Goal: Share content: Share content

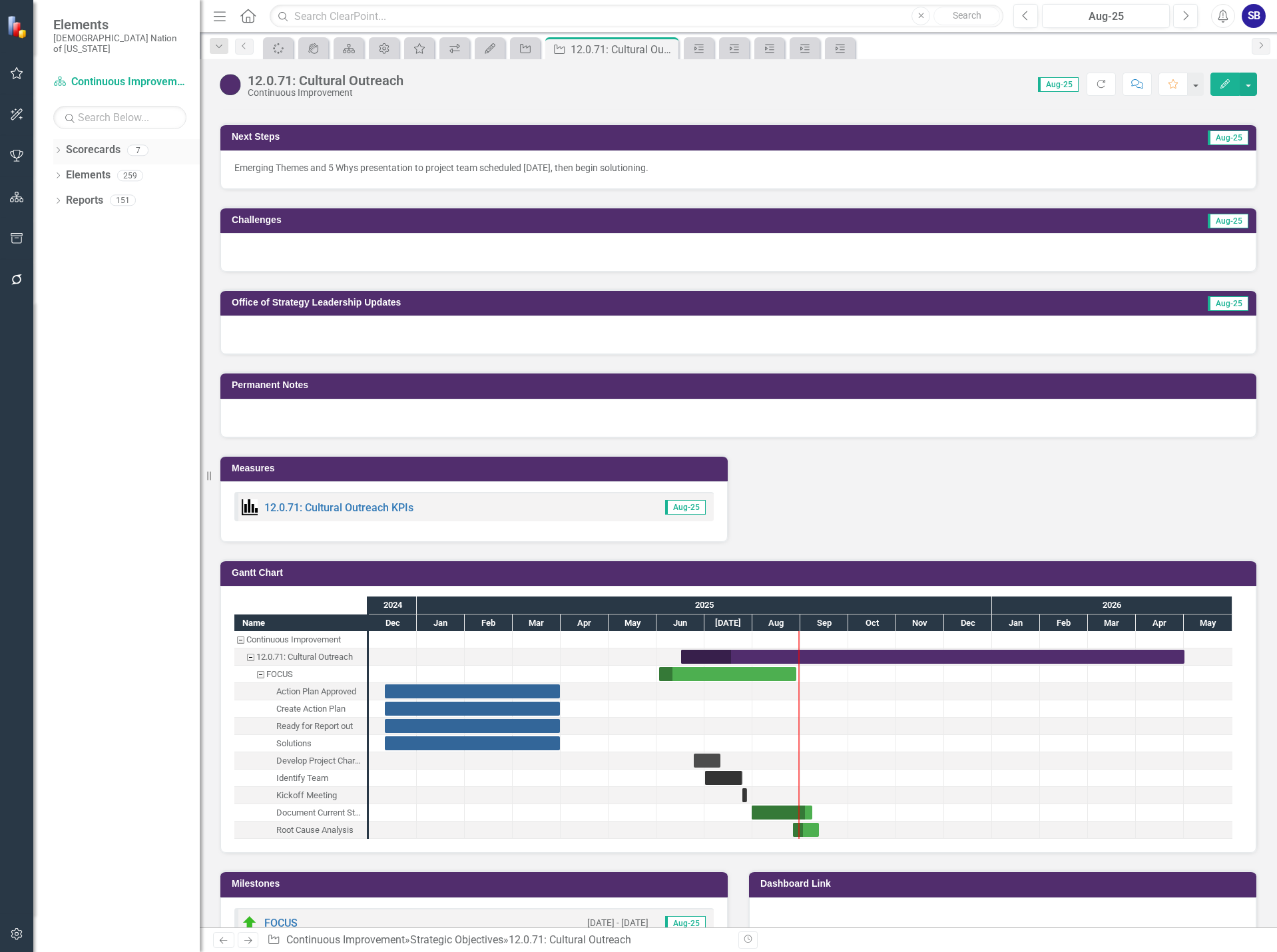
scroll to position [936, 0]
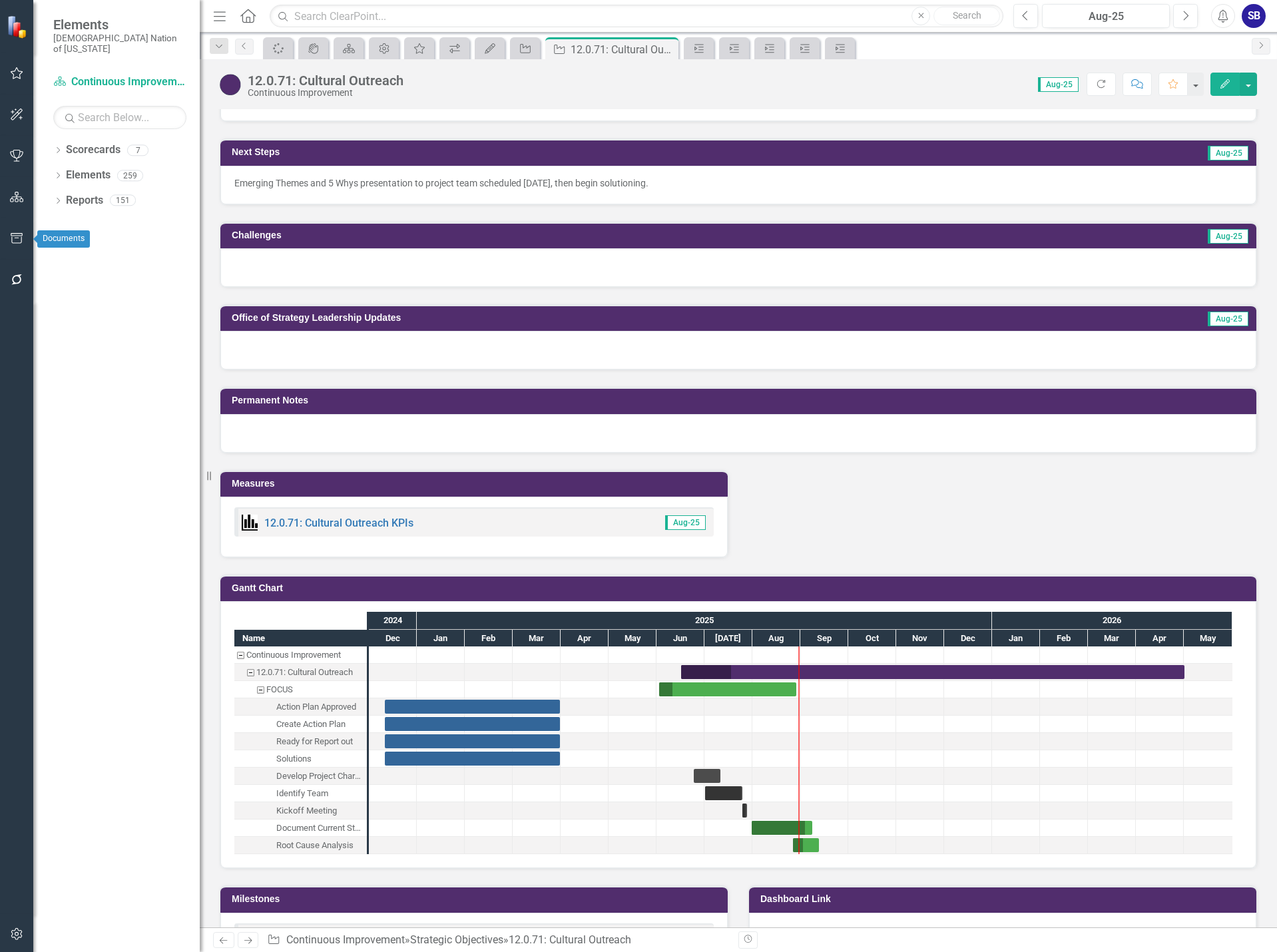
click at [15, 239] on icon "button" at bounding box center [17, 238] width 14 height 10
click at [77, 162] on link "HTML Exports" at bounding box center [116, 155] width 166 height 15
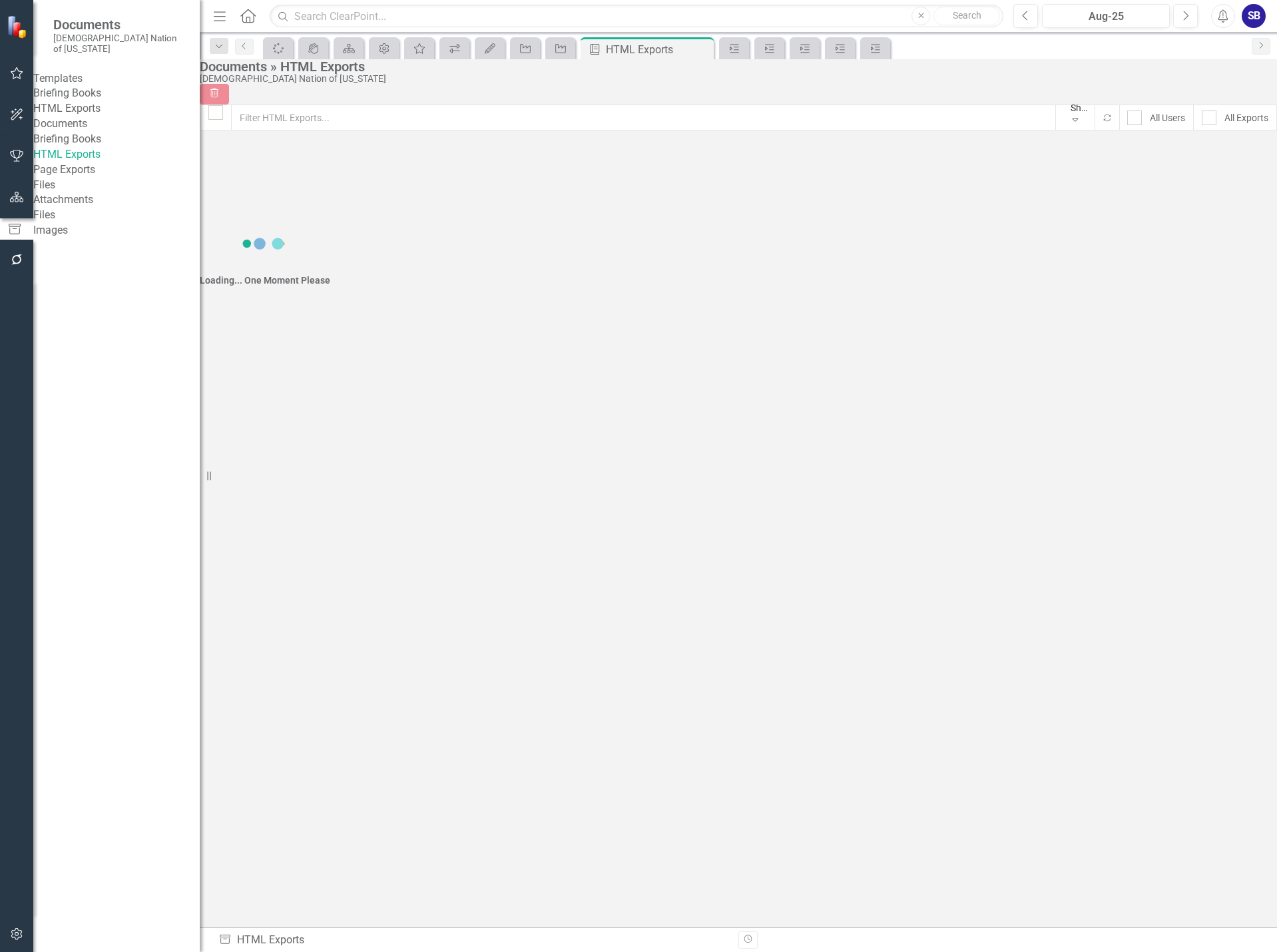
checkbox input "false"
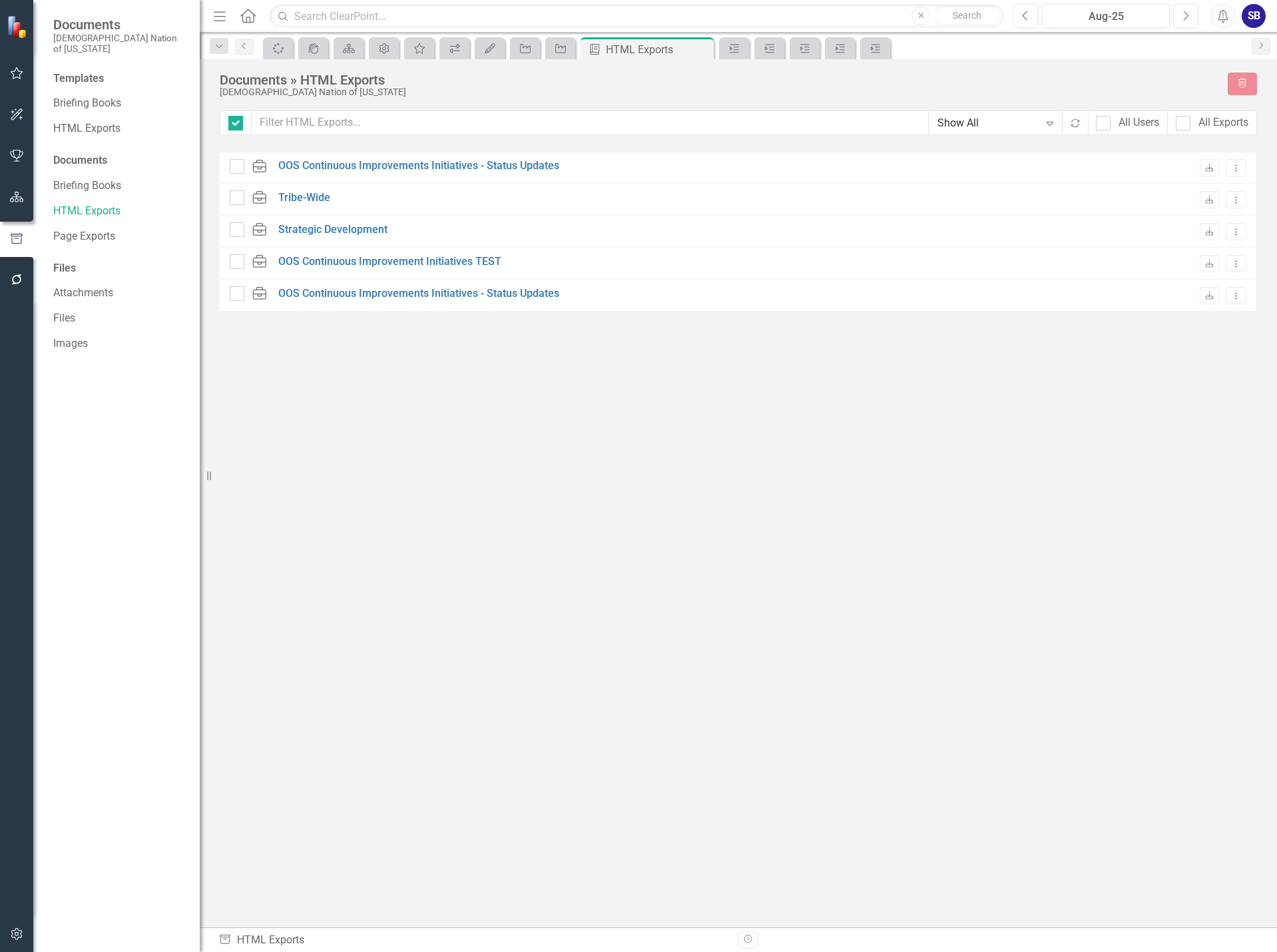
checkbox input "false"
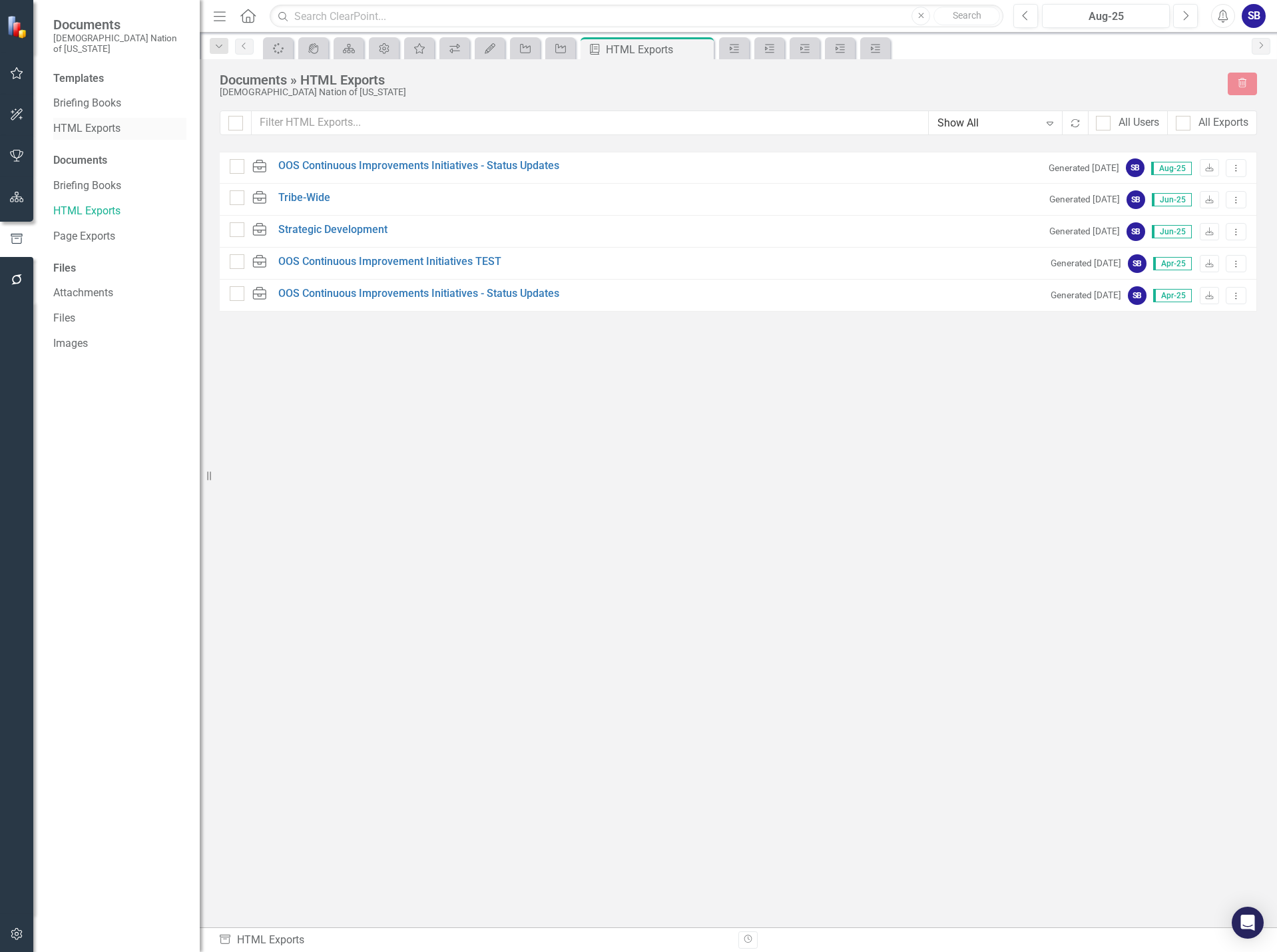
click at [87, 121] on link "HTML Exports" at bounding box center [119, 128] width 133 height 15
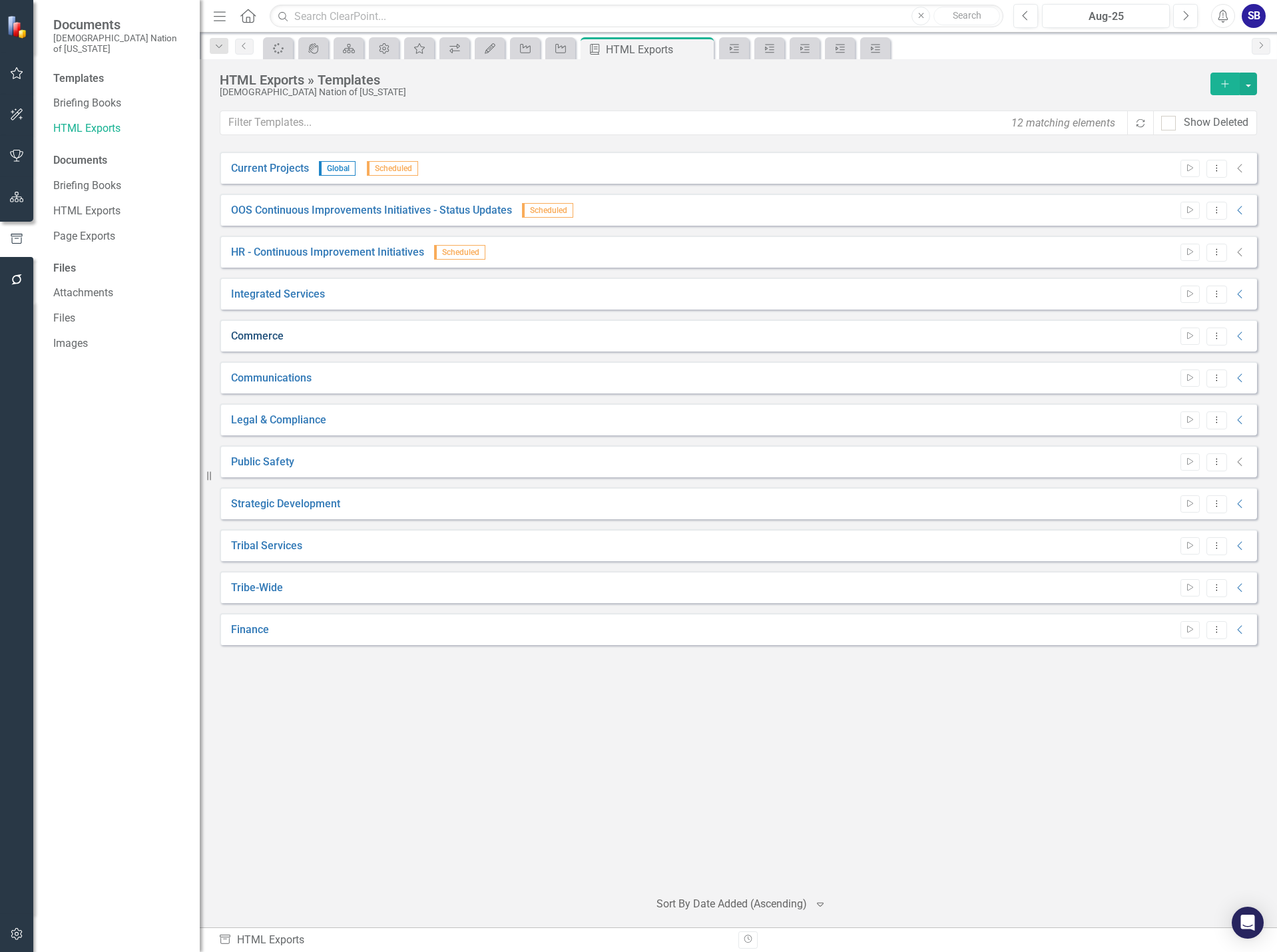
click at [253, 337] on link "Commerce" at bounding box center [258, 336] width 53 height 15
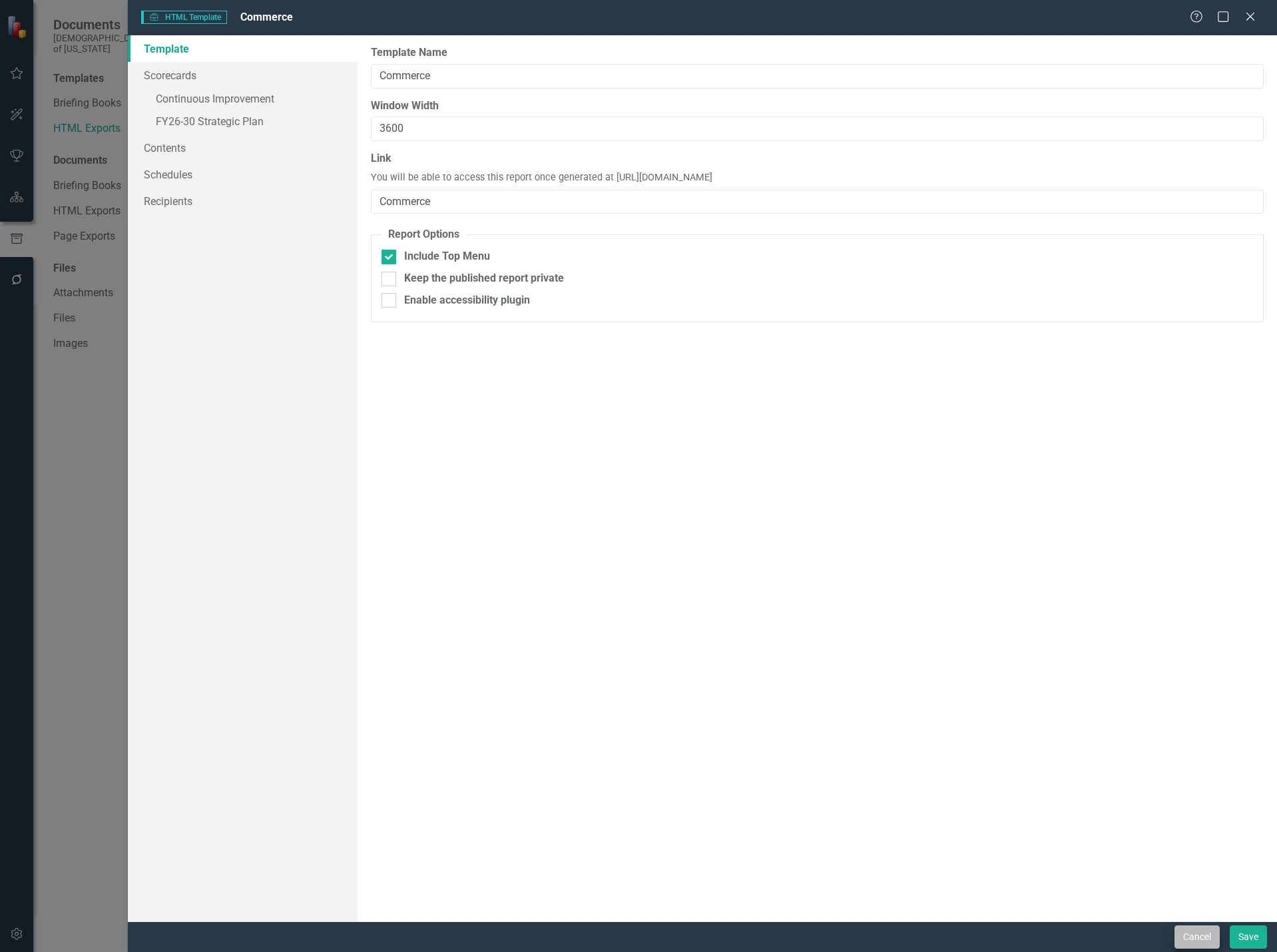
click at [1200, 928] on form "HTML HTML Template Commerce Help Maximize Close Template Scorecards » Continuou…" at bounding box center [702, 476] width 1149 height 952
click at [1198, 932] on button "Cancel" at bounding box center [1198, 937] width 45 height 24
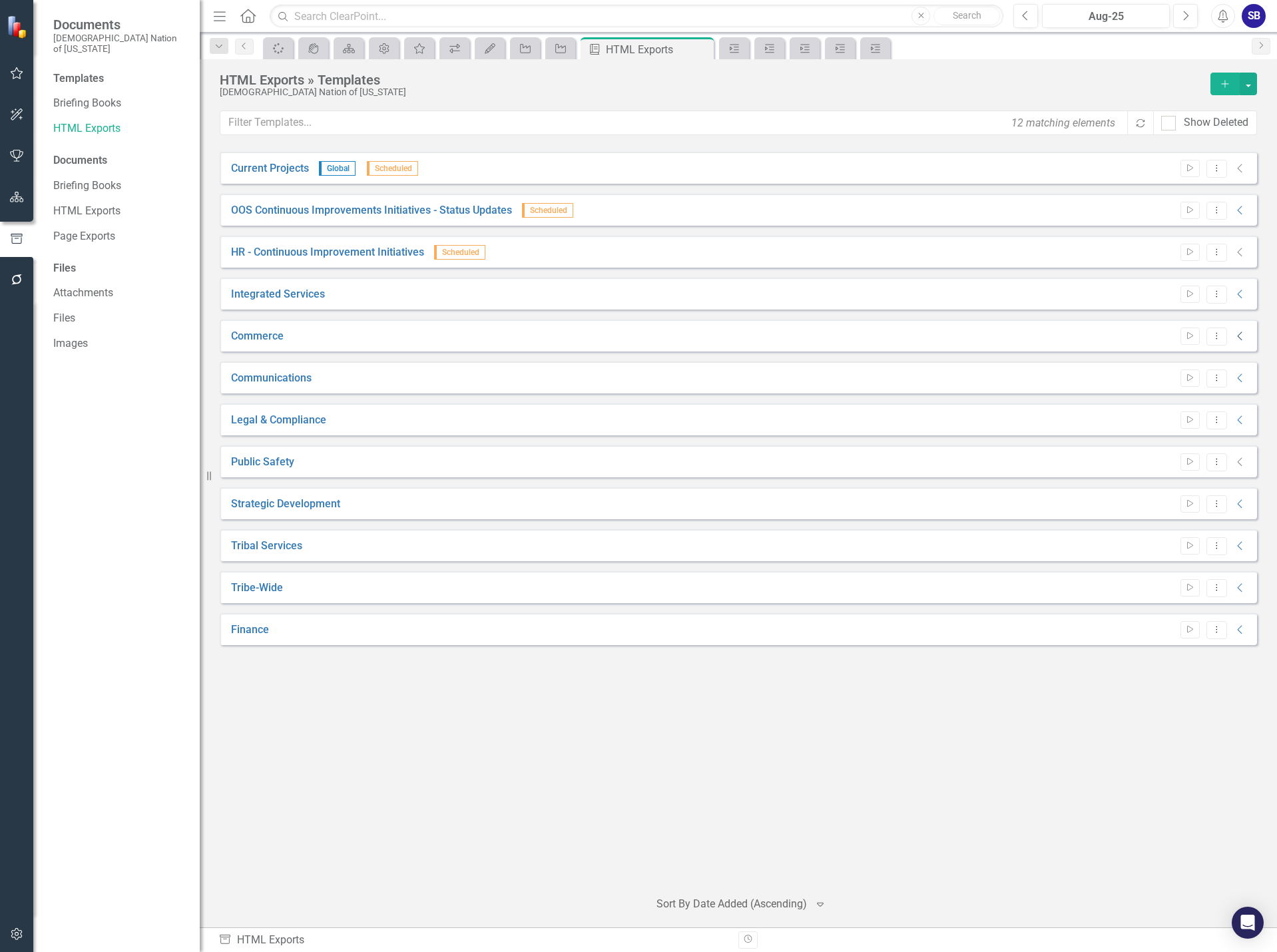
click at [1243, 337] on icon "Collapse" at bounding box center [1241, 335] width 13 height 10
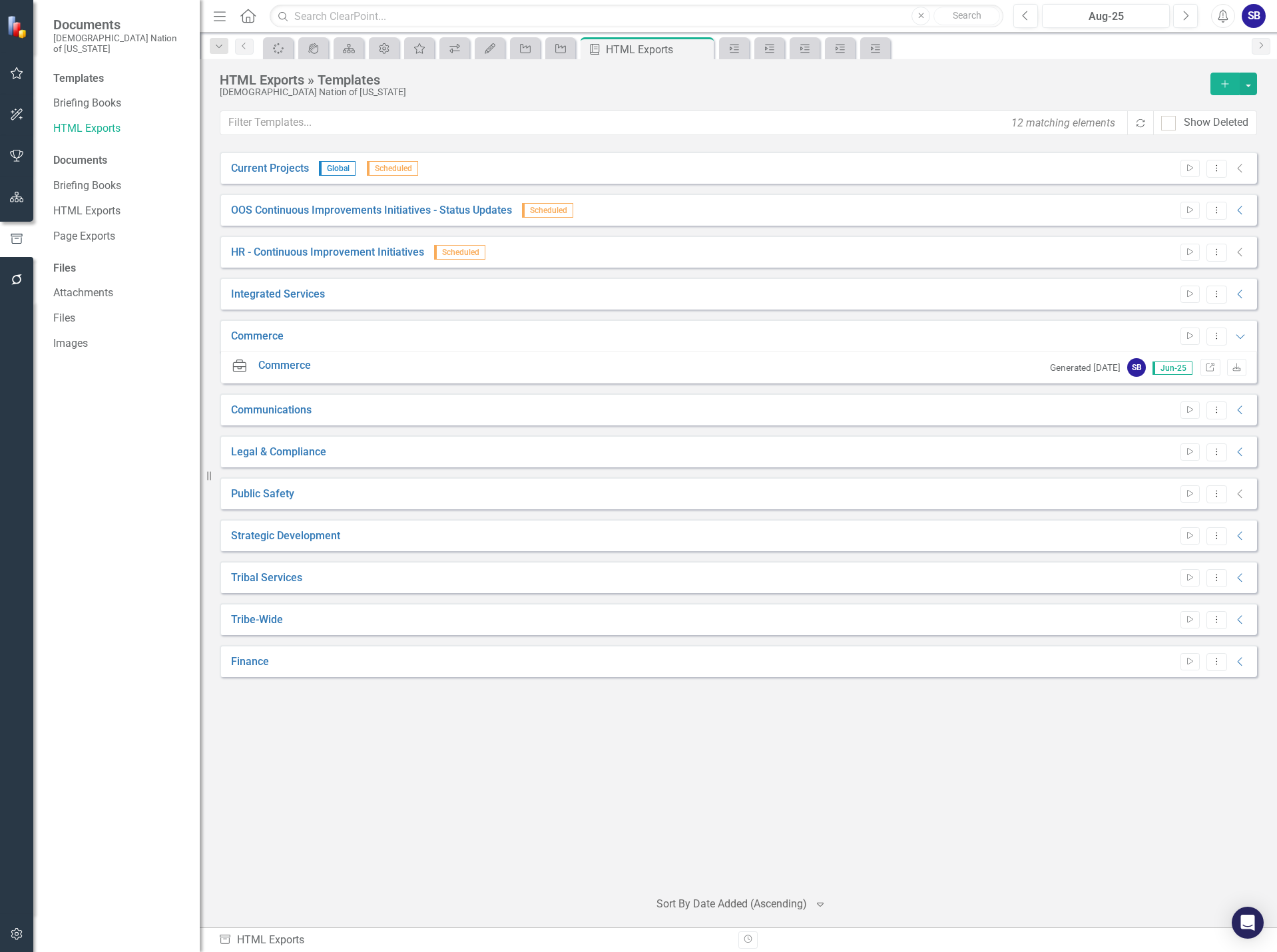
click at [1053, 371] on small "Generated [DATE]" at bounding box center [1085, 367] width 71 height 12
click at [1244, 412] on icon "Collapse" at bounding box center [1241, 410] width 13 height 10
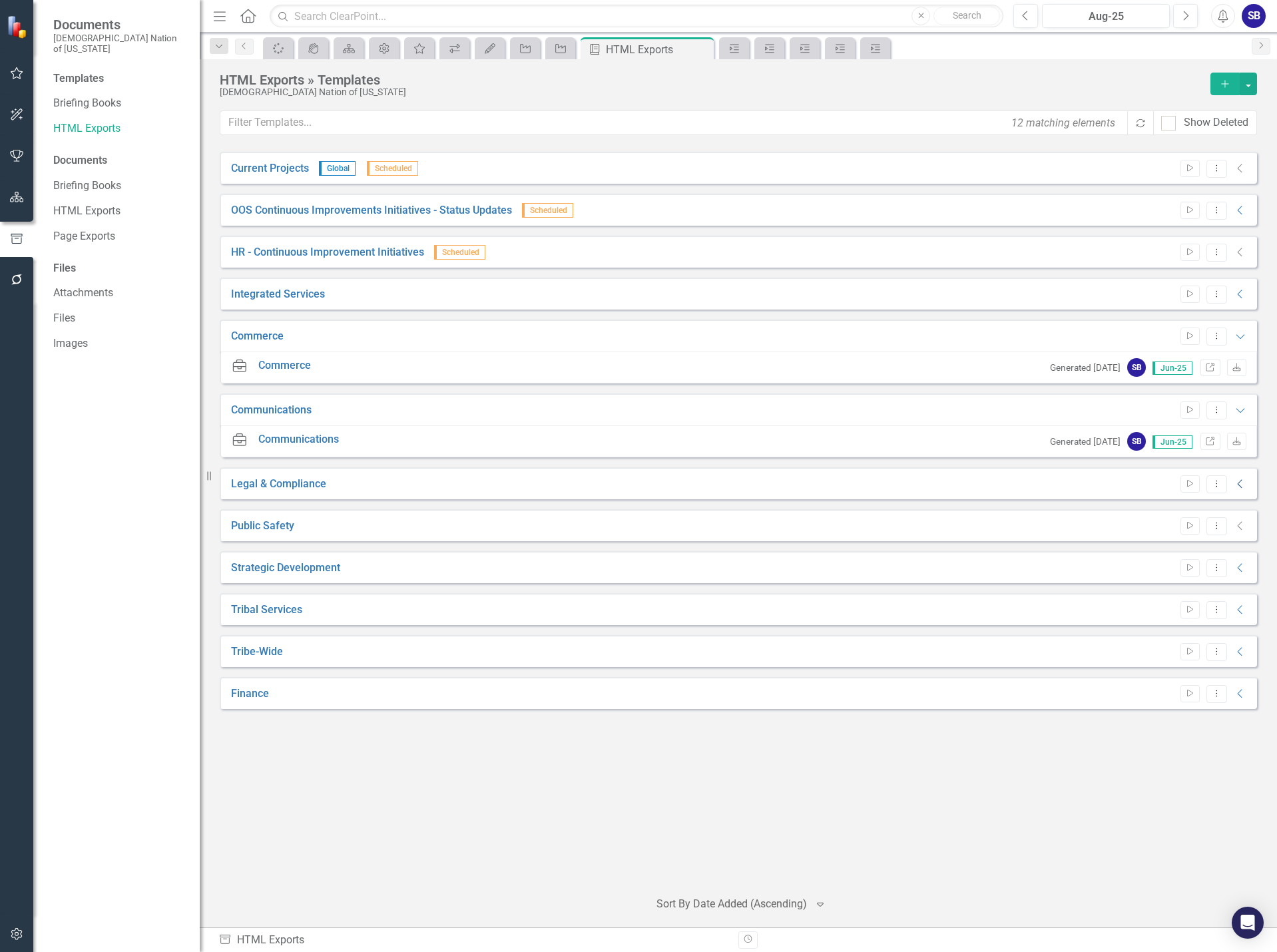
click at [1241, 482] on icon "Collapse" at bounding box center [1241, 484] width 13 height 10
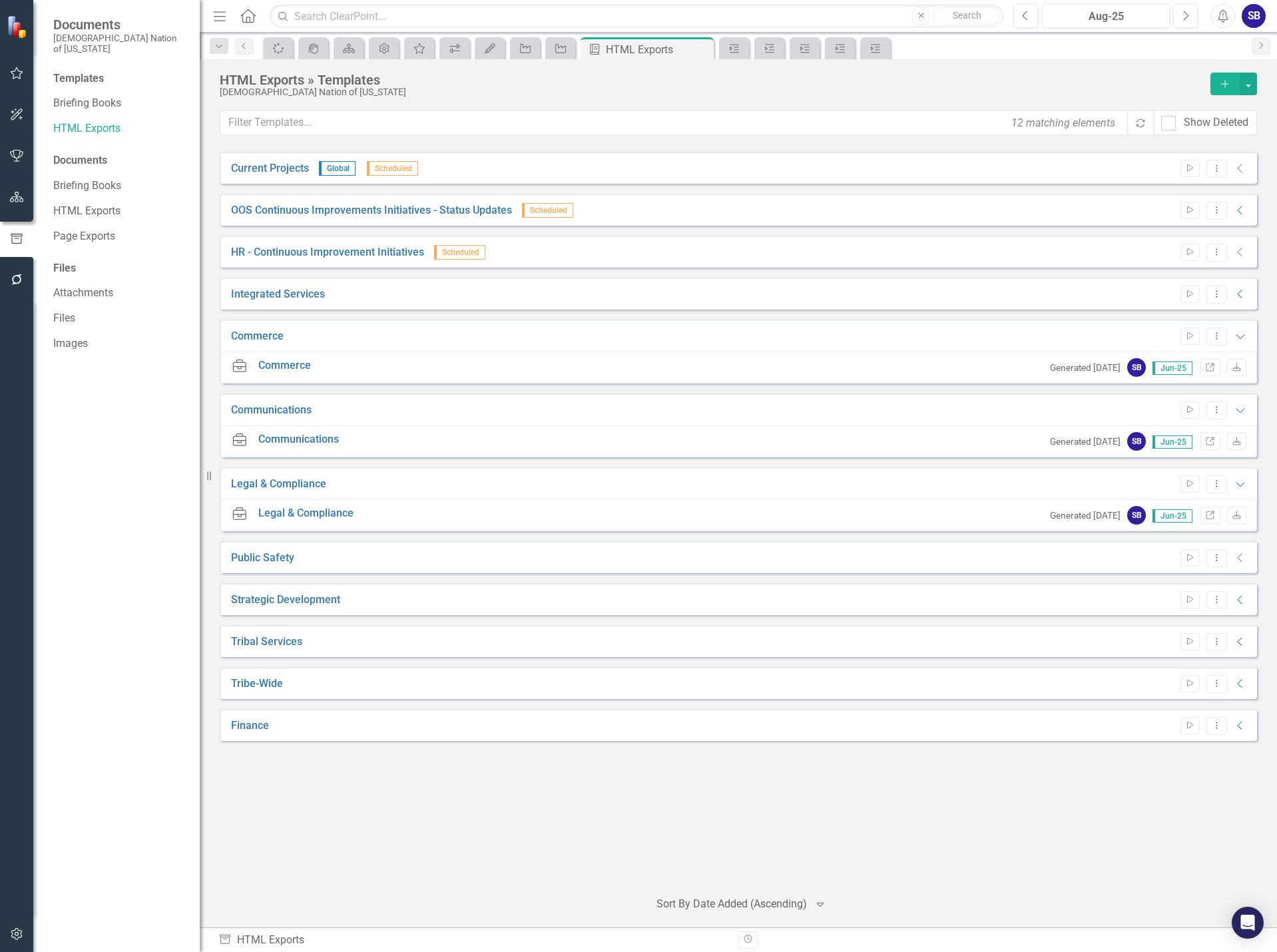
click at [1242, 559] on icon "Collapse" at bounding box center [1241, 557] width 13 height 10
click at [1240, 209] on icon at bounding box center [1239, 211] width 5 height 8
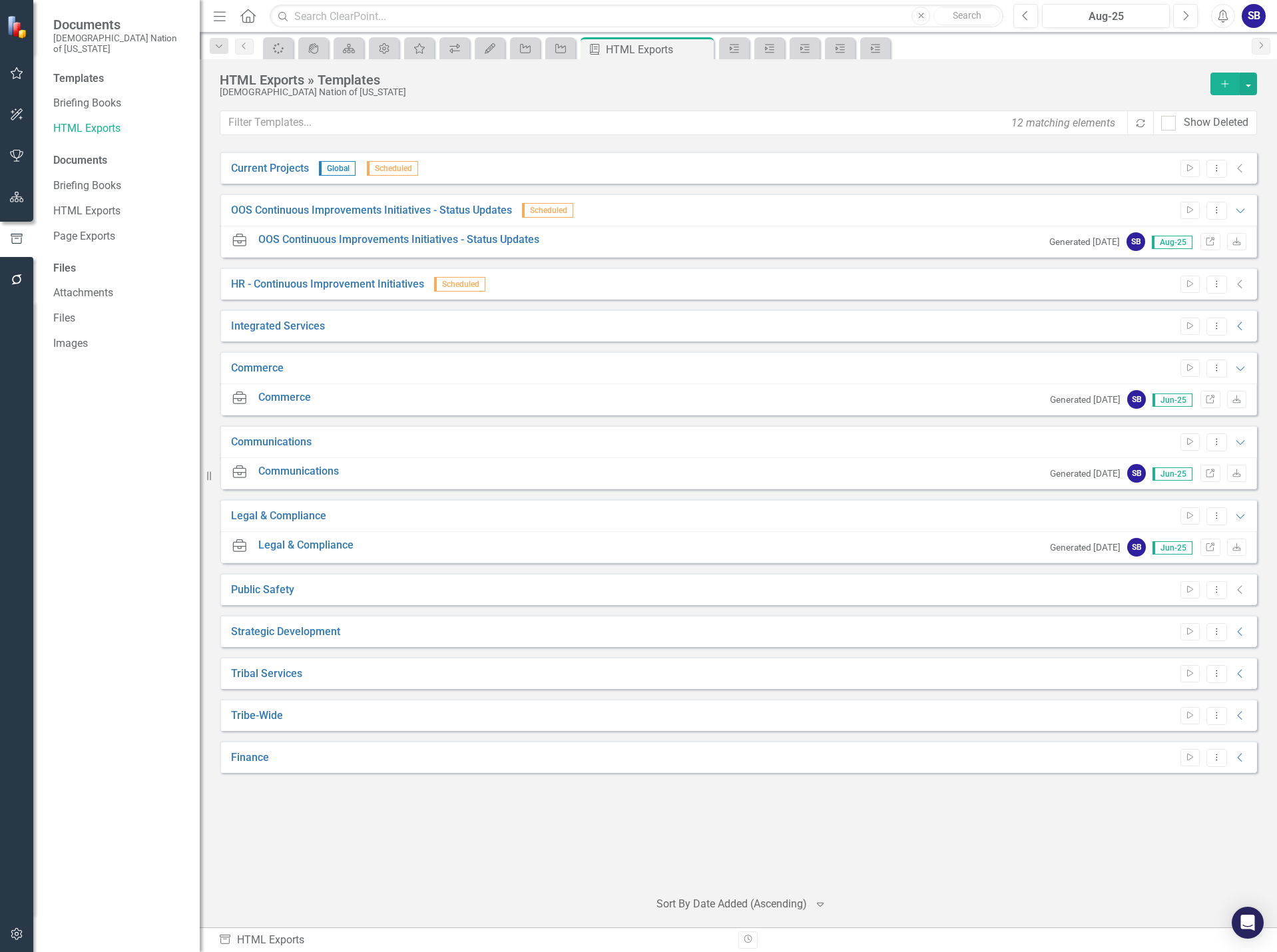
click at [1240, 285] on icon "Collapse" at bounding box center [1241, 283] width 13 height 10
click at [1241, 285] on icon "Collapse" at bounding box center [1241, 283] width 13 height 10
click at [1243, 327] on icon "Collapse" at bounding box center [1241, 326] width 13 height 10
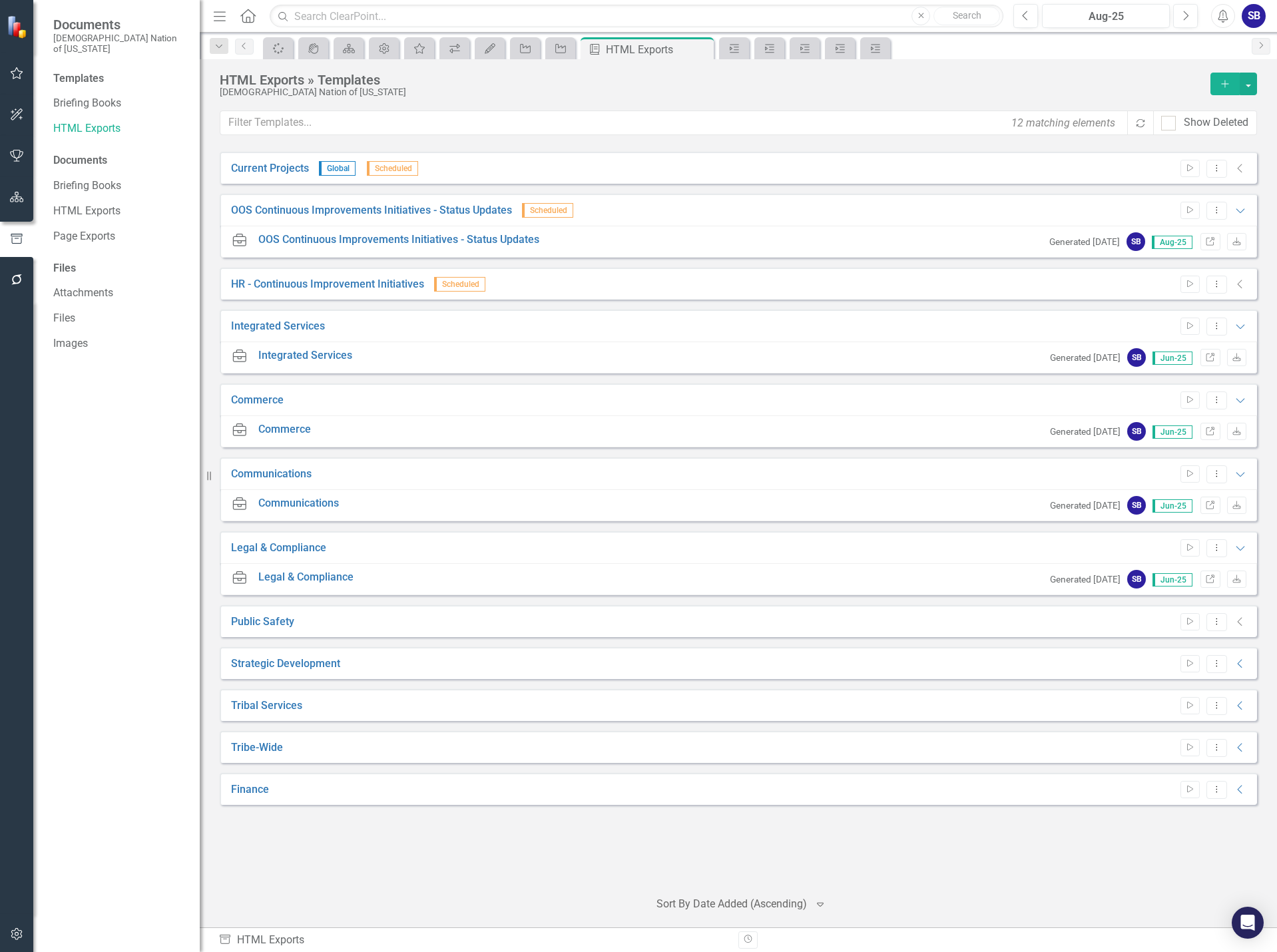
click at [1241, 171] on icon "Collapse" at bounding box center [1241, 168] width 13 height 10
click at [1237, 620] on icon "Collapse" at bounding box center [1241, 621] width 13 height 10
click at [1221, 401] on icon "Dropdown Menu" at bounding box center [1217, 400] width 11 height 8
click at [911, 480] on div "Communications Start Dropdown Menu Expanded" at bounding box center [739, 473] width 1038 height 32
click at [1213, 430] on icon "Link" at bounding box center [1210, 432] width 10 height 8
